Goal: Task Accomplishment & Management: Manage account settings

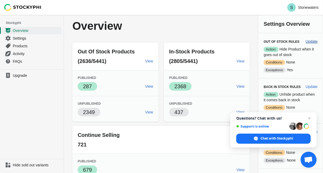
click at [310, 39] on span "Update" at bounding box center [312, 41] width 12 height 4
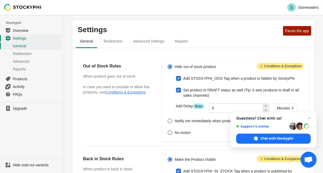
click at [289, 66] on span "Attention Conditions & Exceptions" at bounding box center [280, 66] width 47 height 6
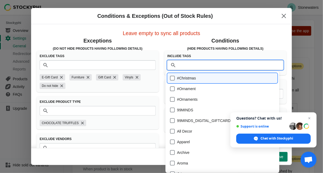
click at [203, 64] on input "Tags" at bounding box center [230, 65] width 105 height 10
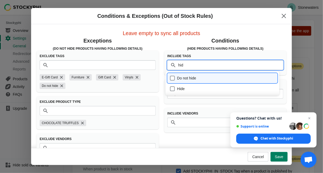
type input "hide"
click at [186, 88] on div "Hide" at bounding box center [222, 88] width 105 height 7
checkbox input "true"
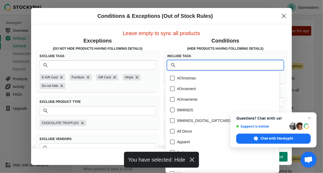
scroll to position [1093, 0]
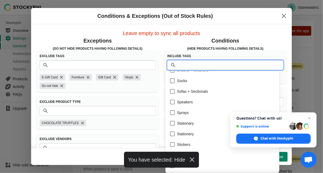
click at [275, 37] on p "Conditions" at bounding box center [225, 40] width 122 height 7
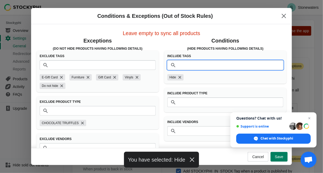
click at [251, 64] on input "Tags" at bounding box center [230, 65] width 105 height 10
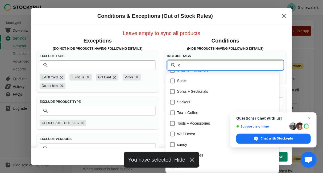
scroll to position [0, 0]
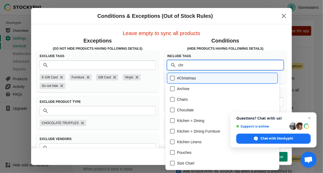
type input "chri"
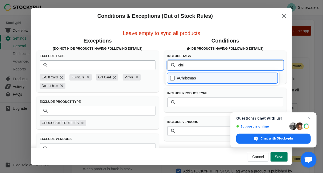
click at [244, 76] on div "#Christmas" at bounding box center [222, 77] width 105 height 7
checkbox input "true"
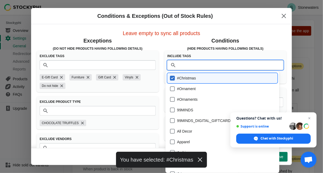
click at [277, 34] on div "Exceptions (Do Not Hide products having following details) Exclude Tags Tags E-…" at bounding box center [158, 130] width 255 height 194
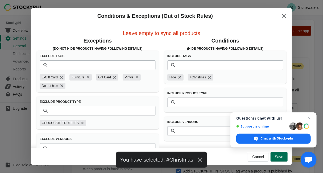
click at [279, 153] on button "Save" at bounding box center [279, 157] width 17 height 10
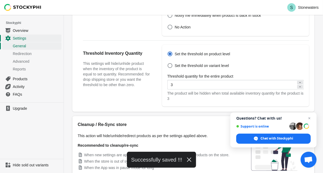
scroll to position [204, 0]
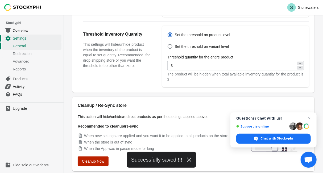
click at [99, 159] on span "Cleanup Now" at bounding box center [93, 161] width 22 height 4
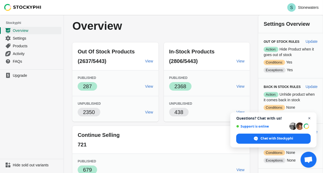
click at [311, 119] on span "Open chat" at bounding box center [309, 118] width 7 height 7
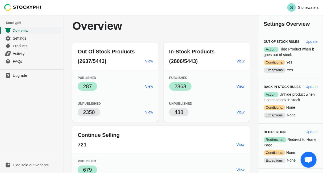
click at [40, 31] on span "Overview" at bounding box center [37, 30] width 48 height 5
click at [34, 38] on span "Settings" at bounding box center [37, 38] width 48 height 5
